Goal: Find specific fact: Find specific fact

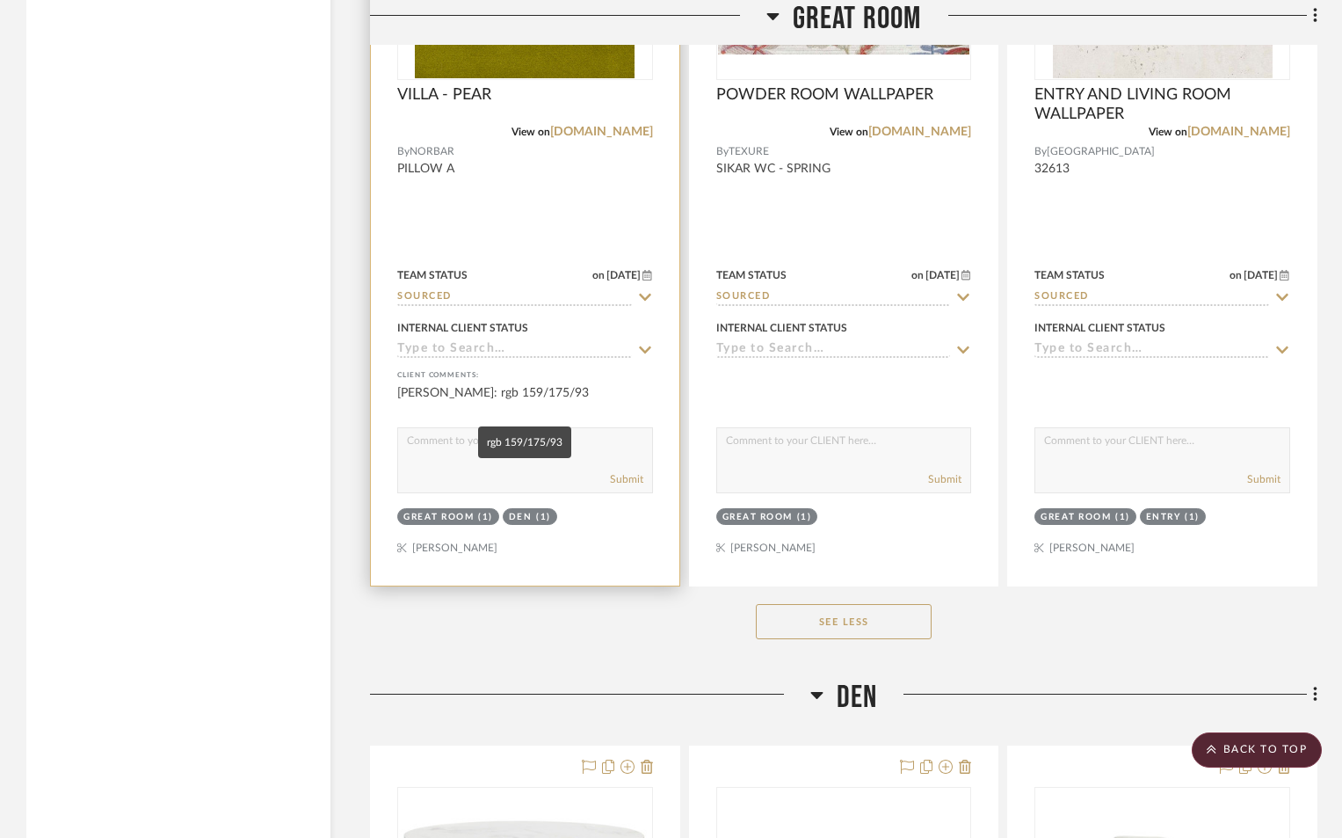
click at [537, 388] on div "[PERSON_NAME]: rgb 159/175/93" at bounding box center [525, 401] width 256 height 35
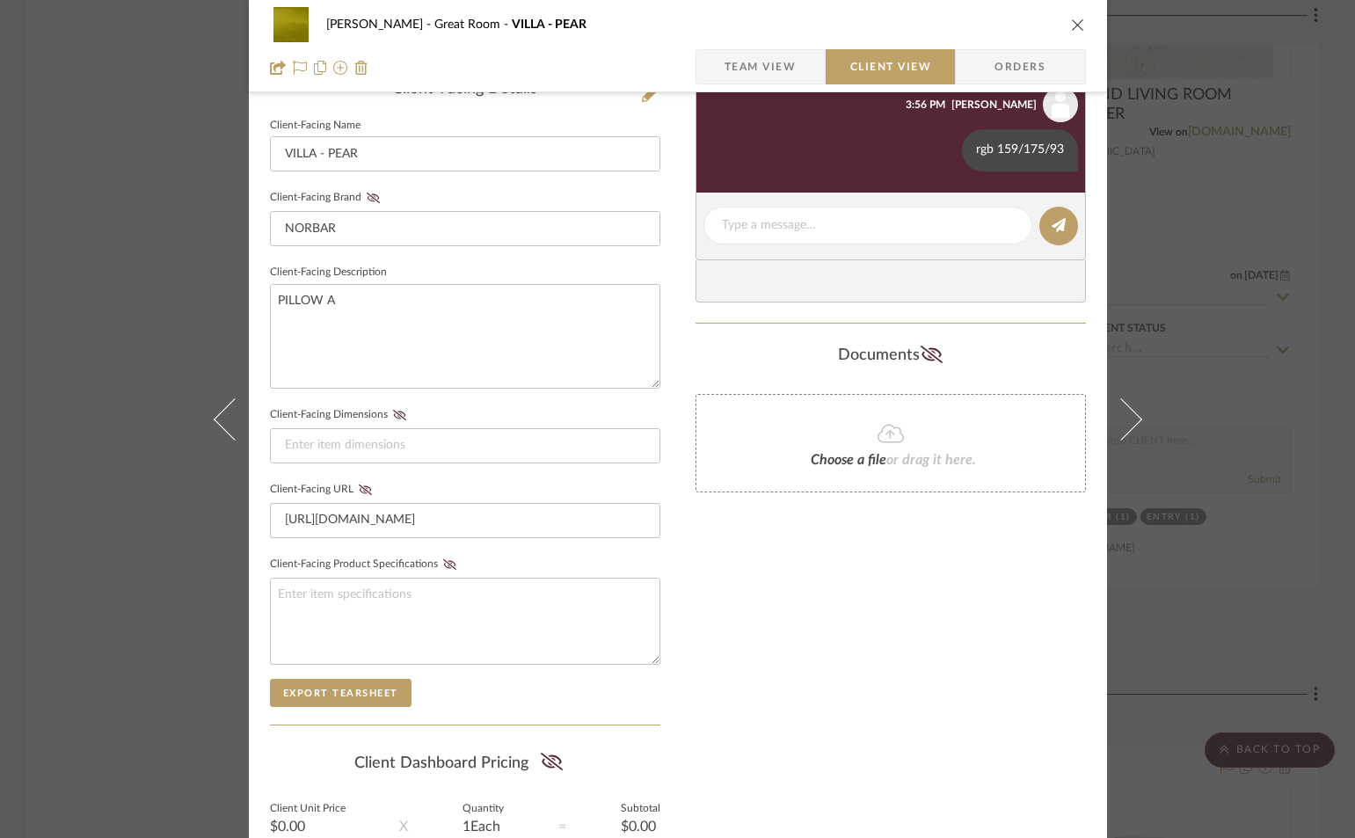
scroll to position [411, 0]
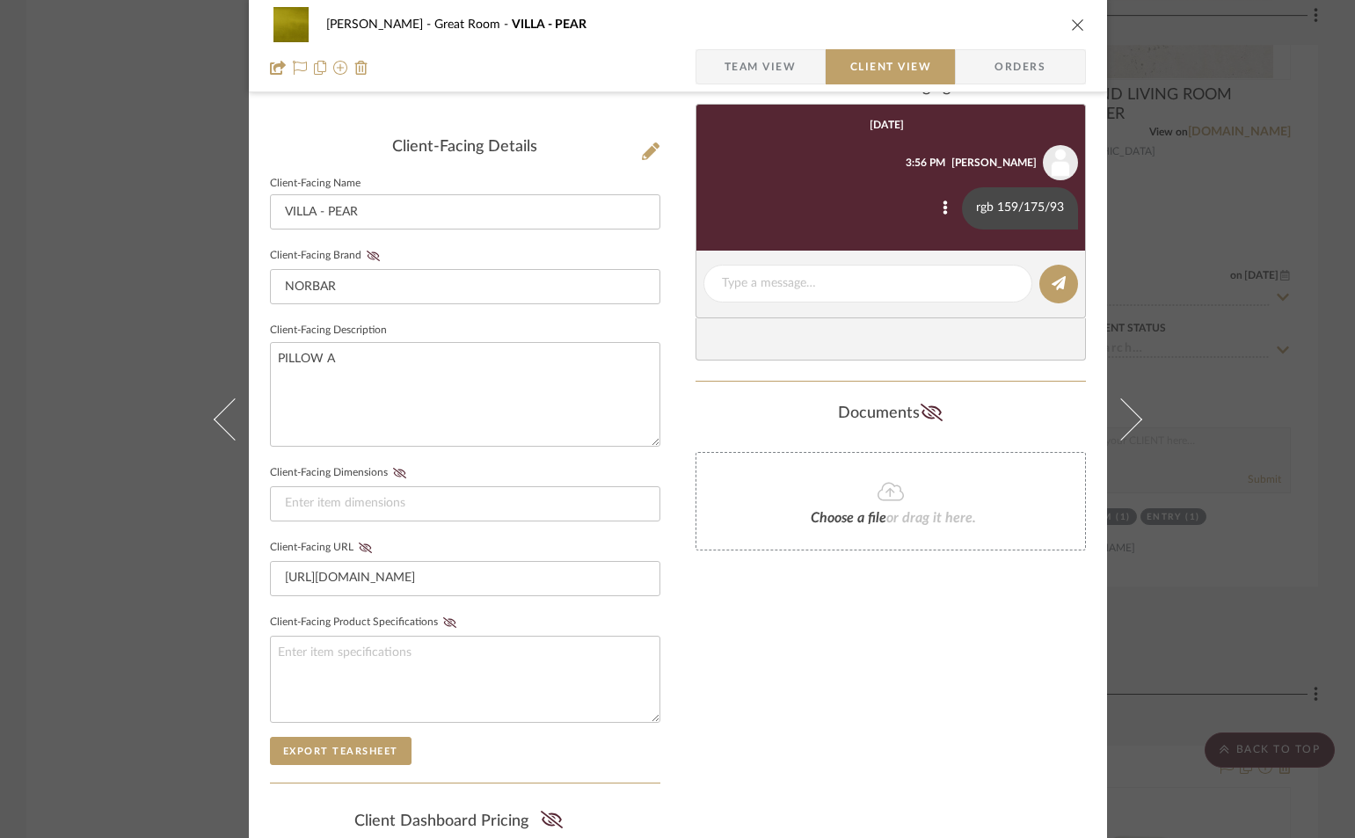
drag, startPoint x: 1020, startPoint y: 213, endPoint x: 971, endPoint y: 216, distance: 49.4
click at [972, 217] on div "rgb 159/175/93" at bounding box center [1020, 208] width 116 height 42
click at [942, 211] on icon at bounding box center [944, 208] width 4 height 14
click at [1041, 212] on div at bounding box center [677, 419] width 1355 height 838
drag, startPoint x: 1053, startPoint y: 207, endPoint x: 977, endPoint y: 215, distance: 76.9
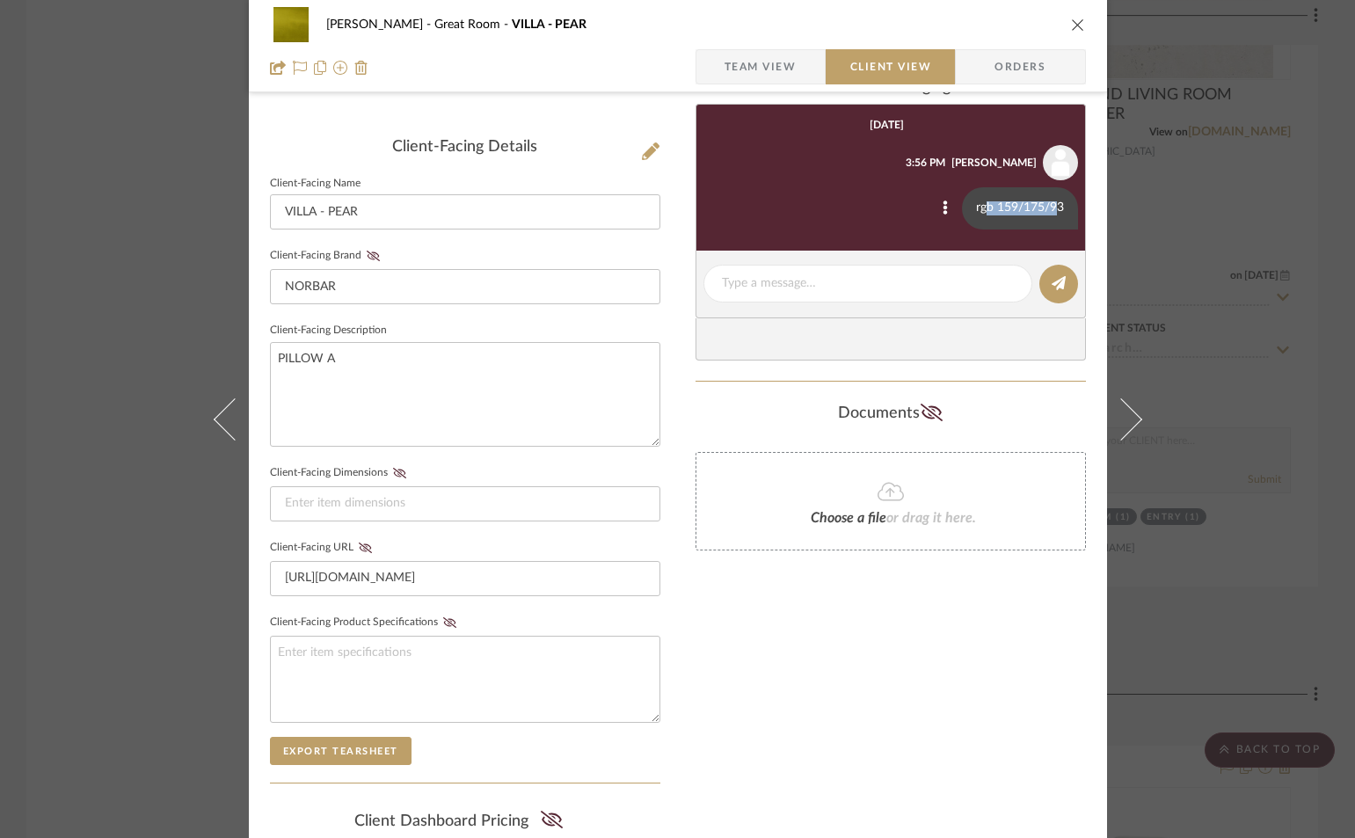
click at [977, 215] on div "rgb 159/175/93" at bounding box center [1020, 208] width 116 height 42
drag, startPoint x: 967, startPoint y: 206, endPoint x: 1084, endPoint y: 209, distance: 117.0
click at [1084, 209] on div "[PERSON_NAME] Great Room VILLA - PEAR Team View Client View Orders Client-Facin…" at bounding box center [678, 335] width 858 height 1464
copy div "rgb 159/175/93"
click at [1081, 18] on div "[PERSON_NAME] Great Room VILLA - PEAR Team View Client View Orders" at bounding box center [678, 46] width 858 height 92
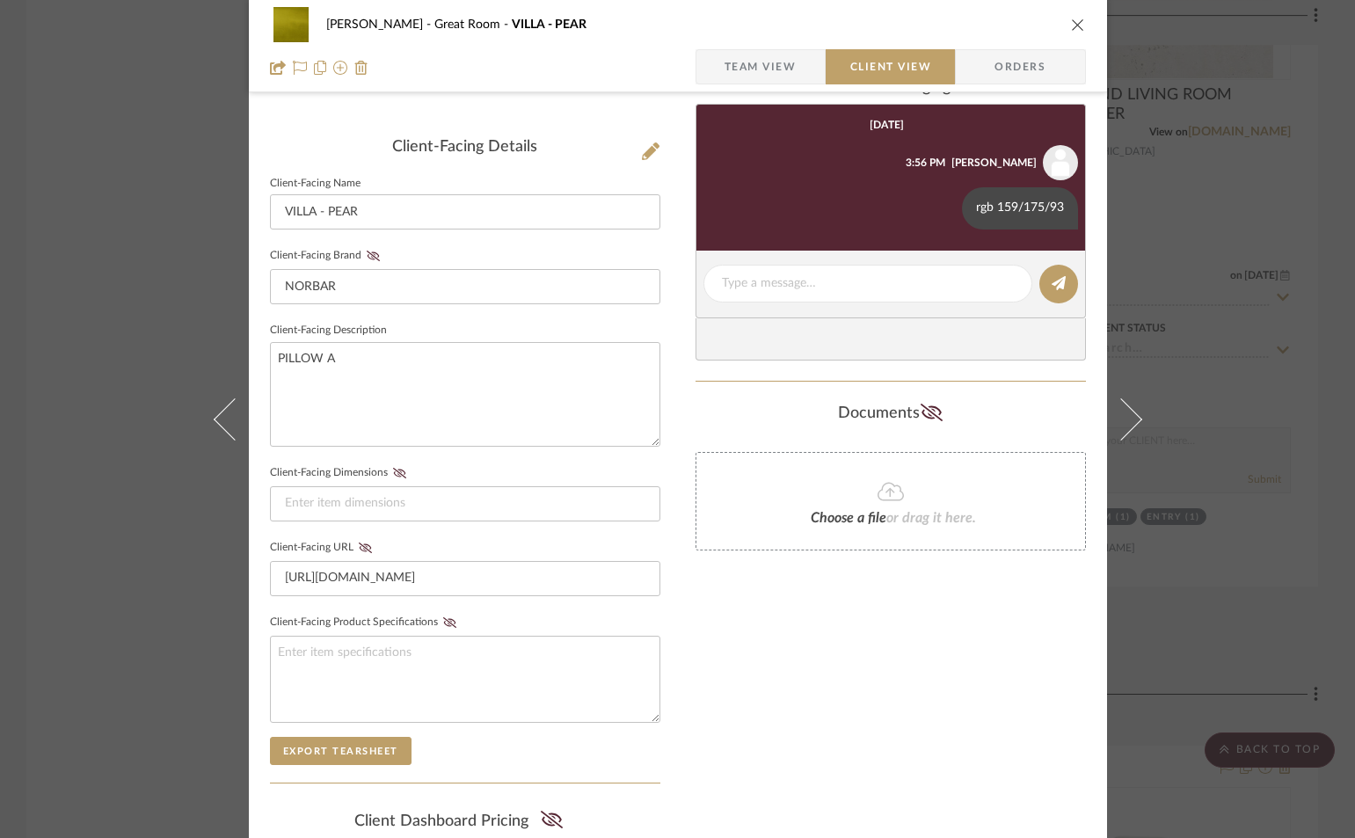
click at [1073, 20] on icon "close" at bounding box center [1078, 25] width 14 height 14
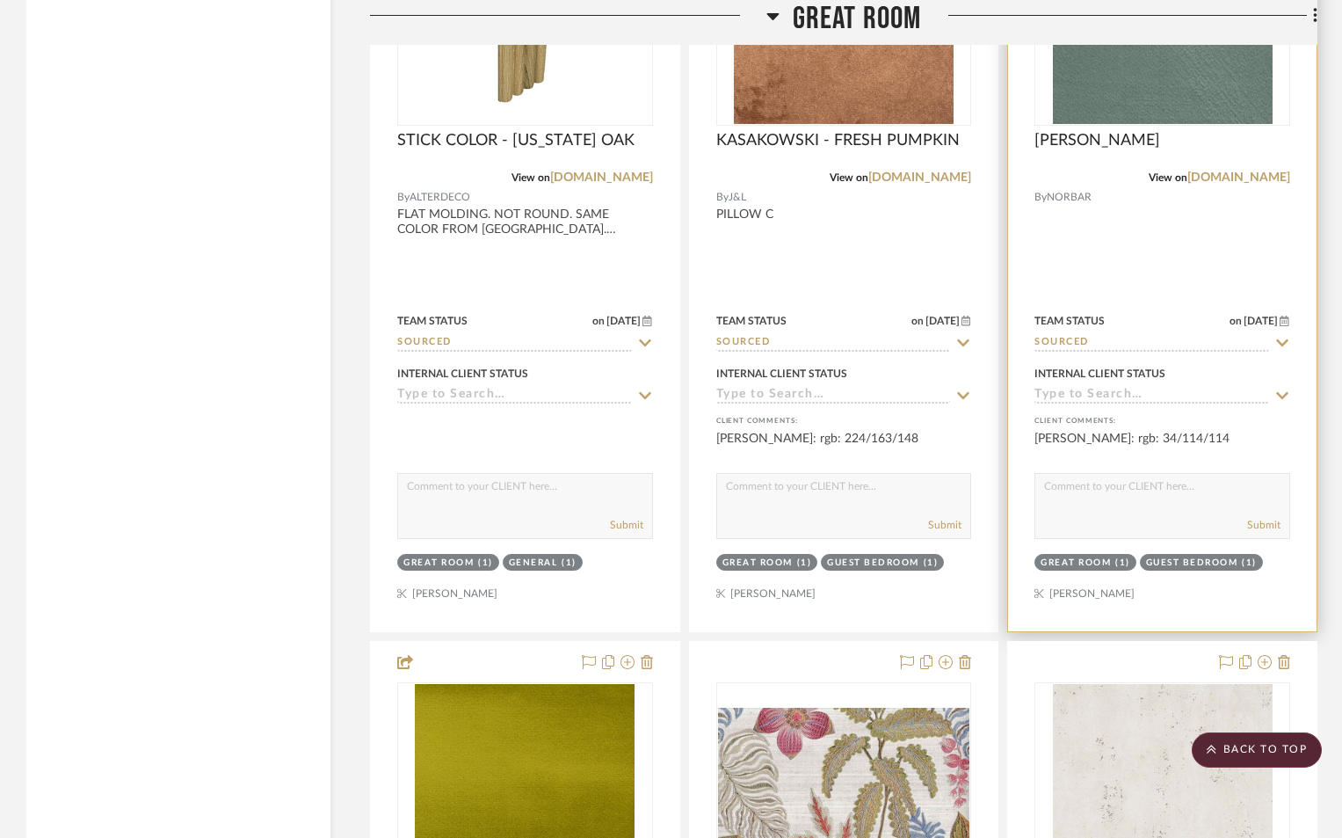
scroll to position [5332, 0]
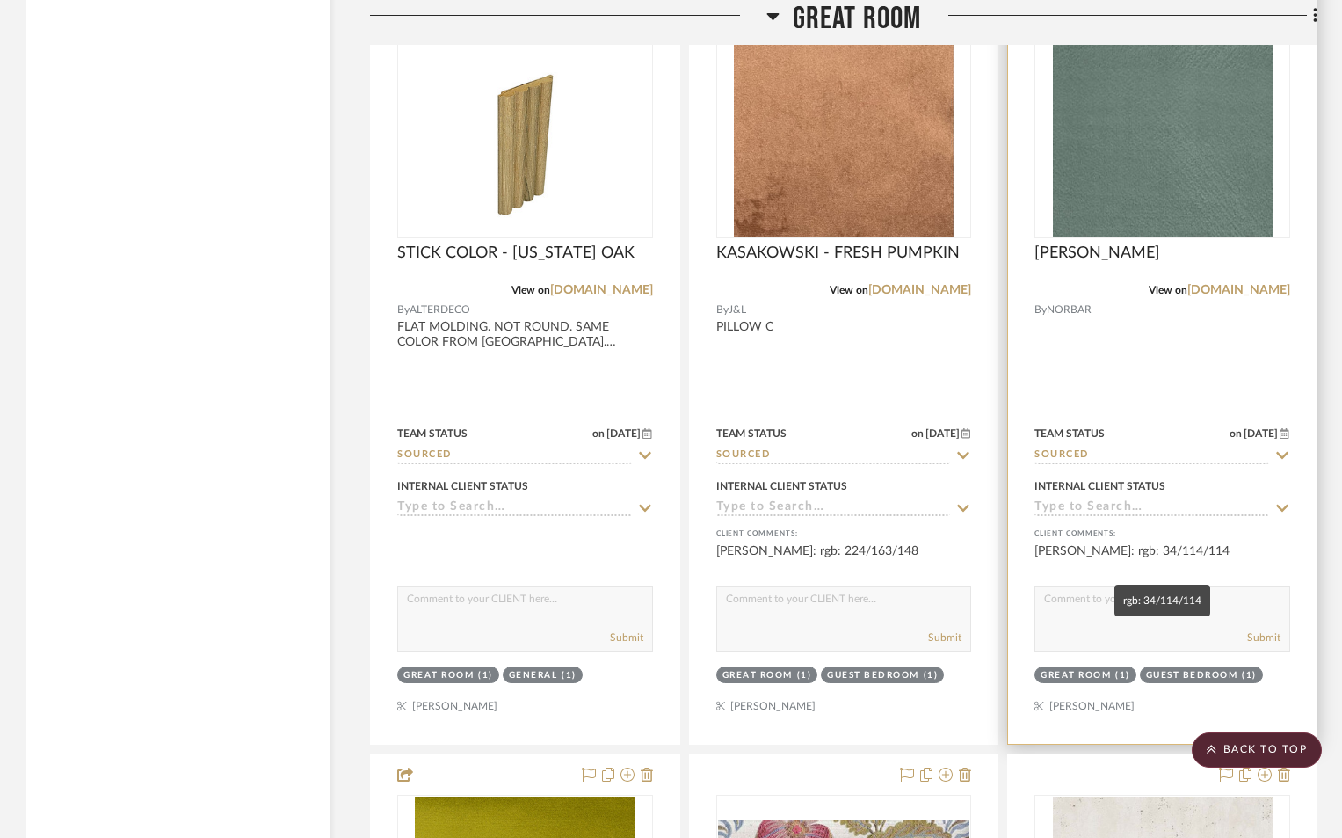
click at [1172, 550] on div "[PERSON_NAME]: rgb: 34/114/114" at bounding box center [1163, 559] width 256 height 35
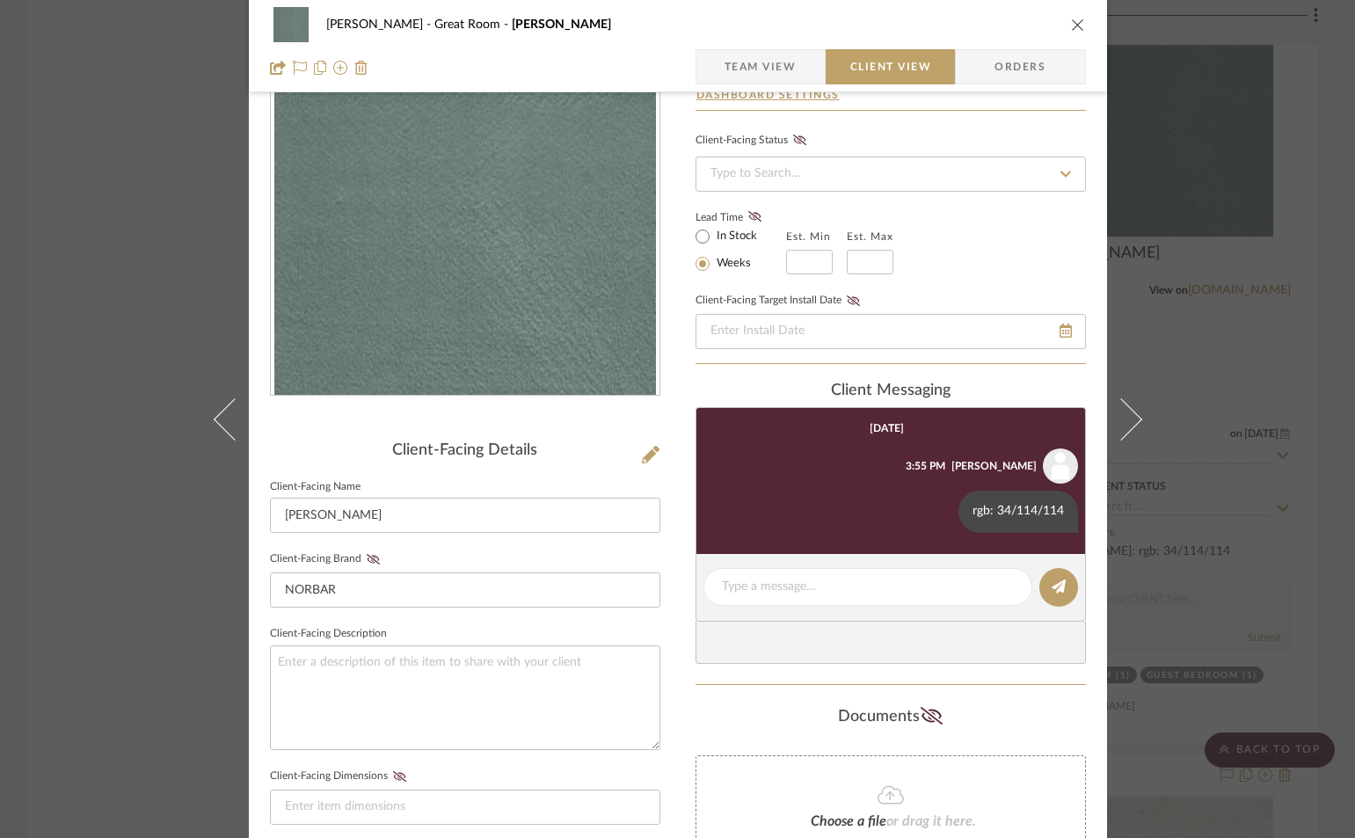
scroll to position [235, 0]
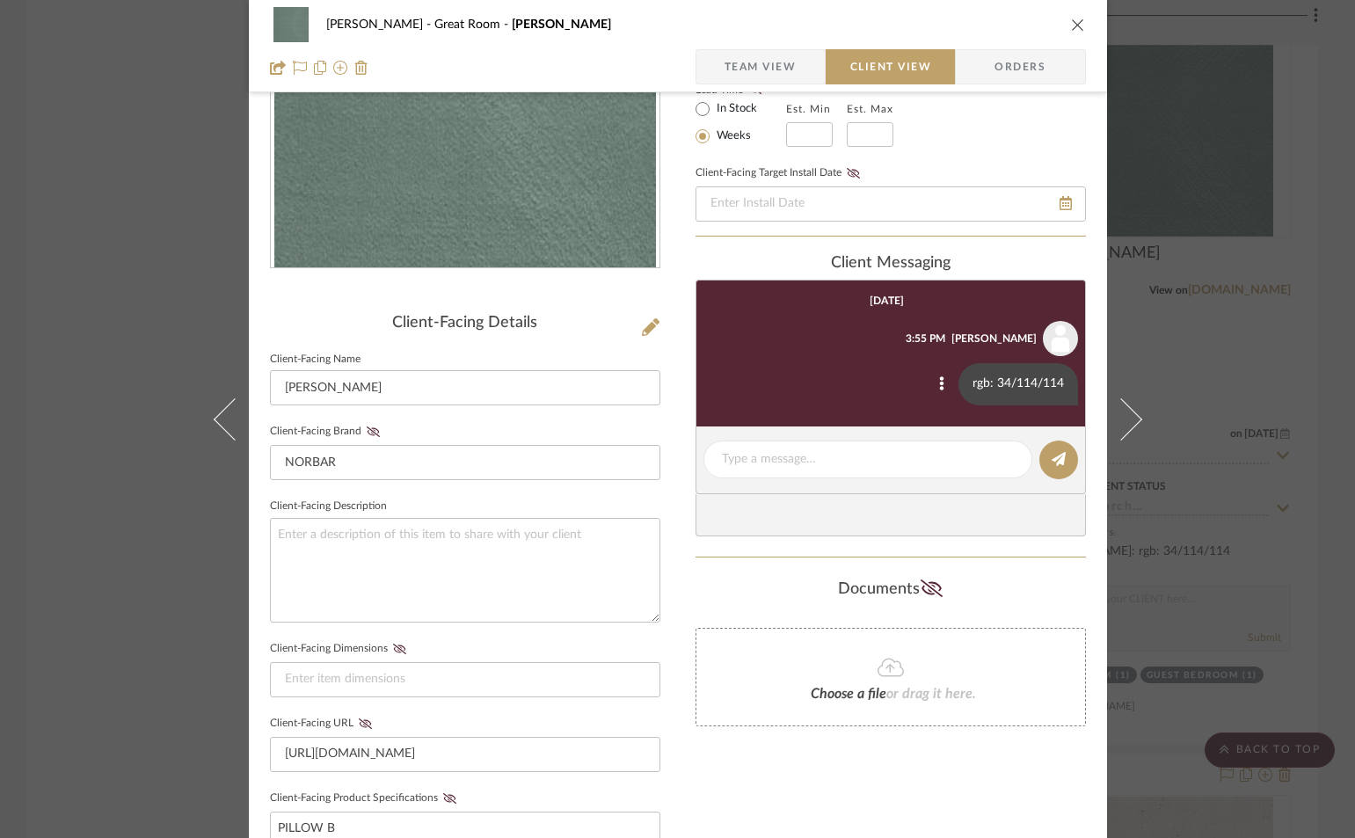
click at [965, 382] on div "rgb: 34/114/114" at bounding box center [1018, 384] width 120 height 42
click at [968, 382] on div "rgb: 34/114/114" at bounding box center [1018, 384] width 120 height 42
click at [962, 384] on div "rgb: 34/114/114" at bounding box center [1018, 384] width 120 height 42
click at [963, 384] on div "rgb: 34/114/114" at bounding box center [1018, 384] width 120 height 42
drag, startPoint x: 965, startPoint y: 383, endPoint x: 1073, endPoint y: 382, distance: 108.1
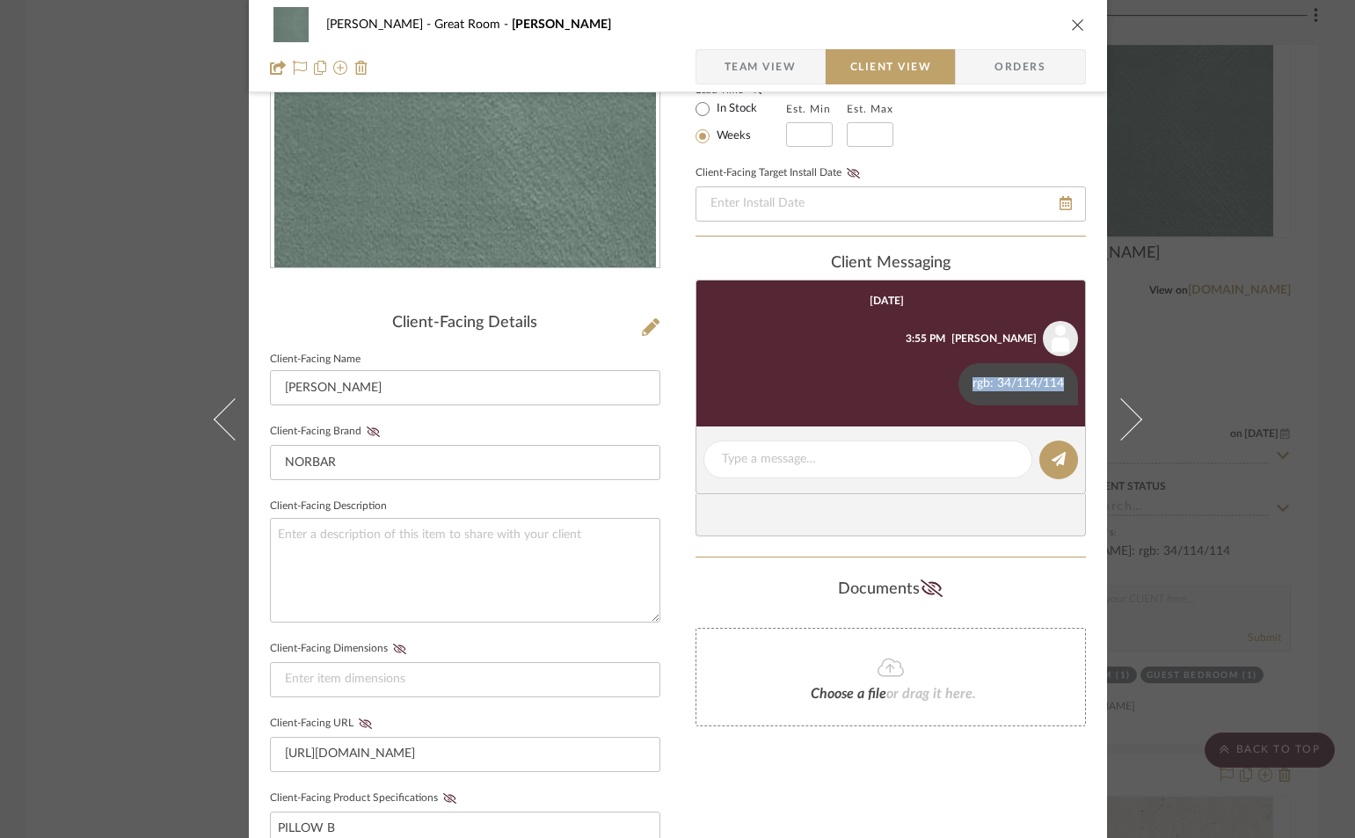
click at [1074, 377] on list-of-messages "[DATE] [PERSON_NAME] 3:55 PM rgb: 34/114/114" at bounding box center [890, 353] width 390 height 147
copy div "rgb: 34/114/114"
click at [1071, 21] on icon "close" at bounding box center [1078, 25] width 14 height 14
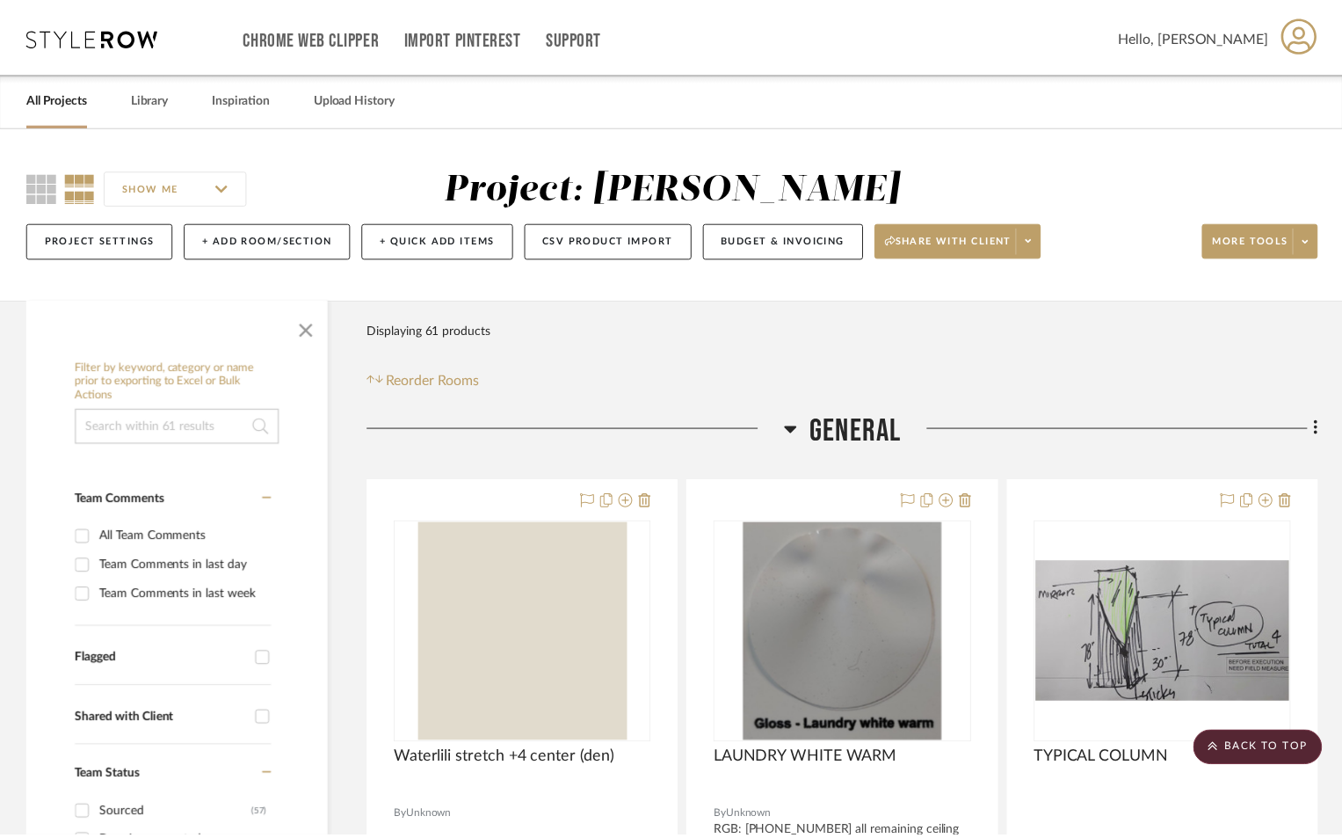
scroll to position [5332, 0]
